Goal: Transaction & Acquisition: Purchase product/service

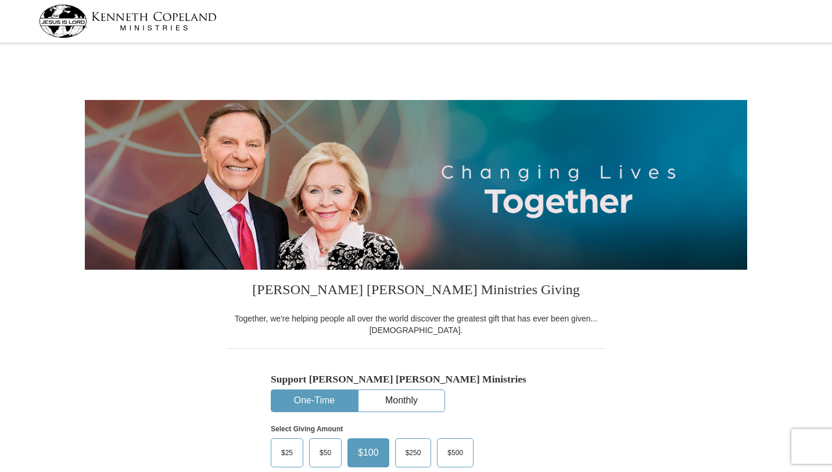
select select "CA"
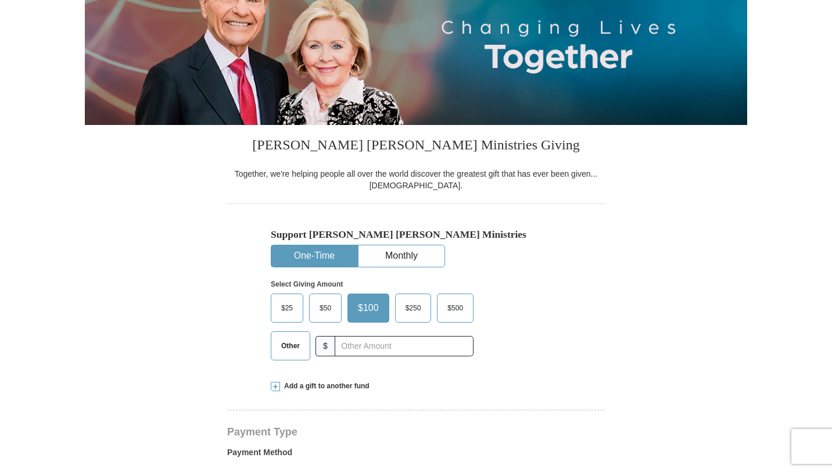
click at [290, 305] on span "$25" at bounding box center [286, 307] width 23 height 17
click at [0, 0] on input "$25" at bounding box center [0, 0] width 0 height 0
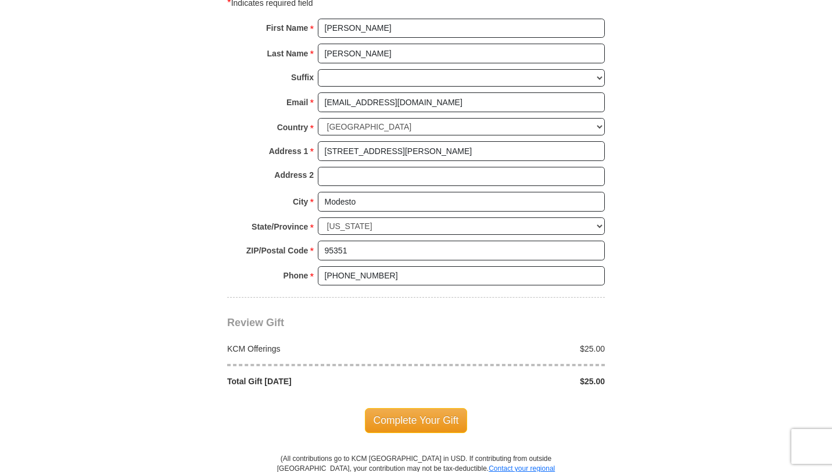
scroll to position [848, 0]
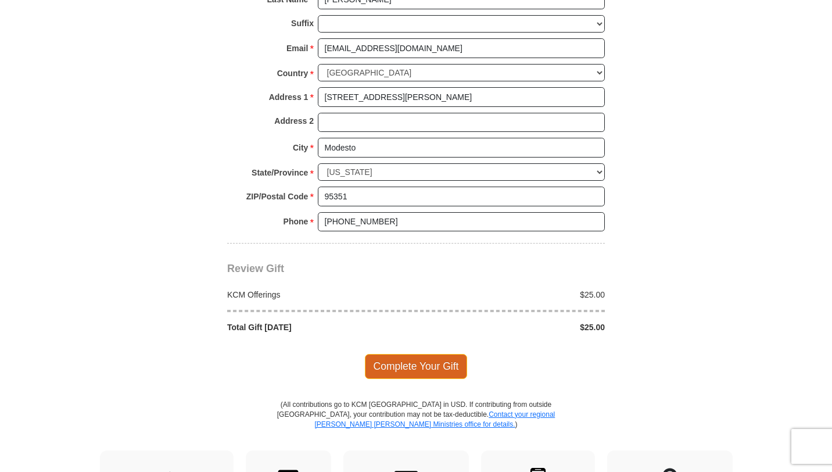
click at [420, 367] on span "Complete Your Gift" at bounding box center [416, 366] width 103 height 24
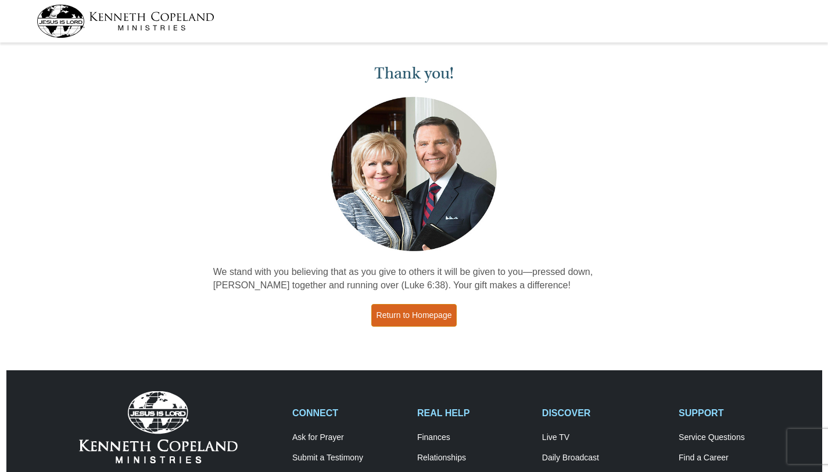
click at [419, 315] on link "Return to Homepage" at bounding box center [414, 315] width 86 height 23
